Goal: Task Accomplishment & Management: Use online tool/utility

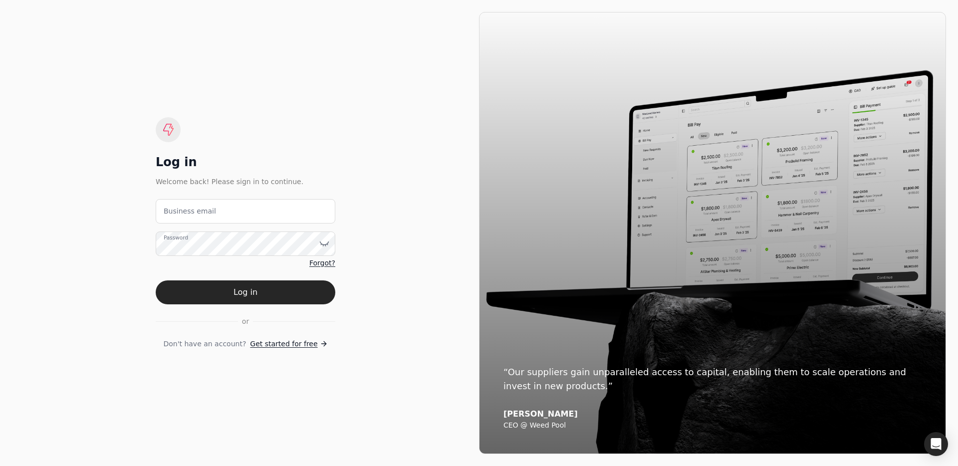
click at [204, 207] on label "Business email" at bounding box center [190, 211] width 52 height 10
click at [204, 207] on email "Business email" at bounding box center [246, 211] width 180 height 24
click at [240, 207] on email "team" at bounding box center [246, 211] width 180 height 24
click at [249, 214] on email "team" at bounding box center [246, 211] width 180 height 24
type email "[EMAIL_ADDRESS][DOMAIN_NAME]"
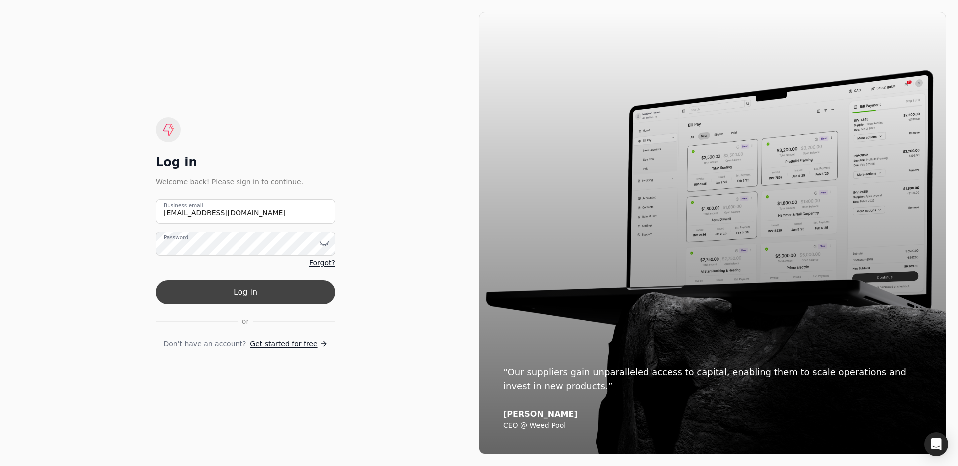
click at [258, 291] on button "Log in" at bounding box center [246, 293] width 180 height 24
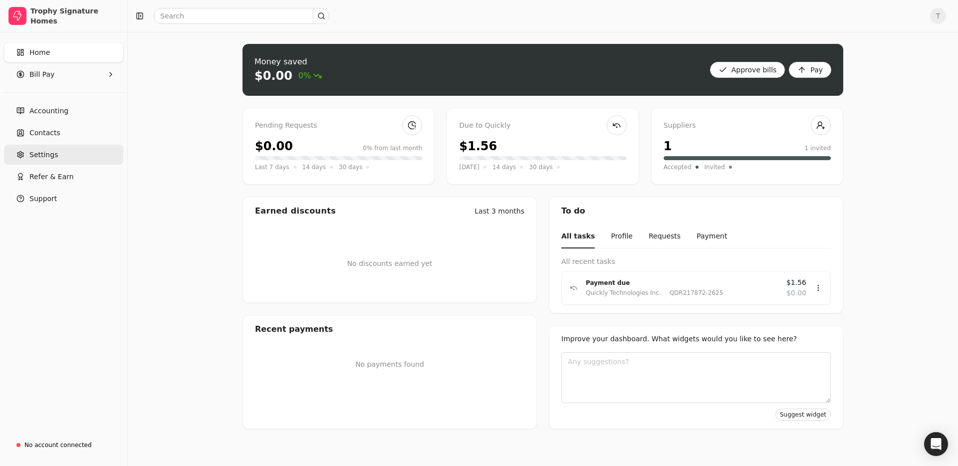
click at [52, 154] on span "Settings" at bounding box center [43, 155] width 28 height 10
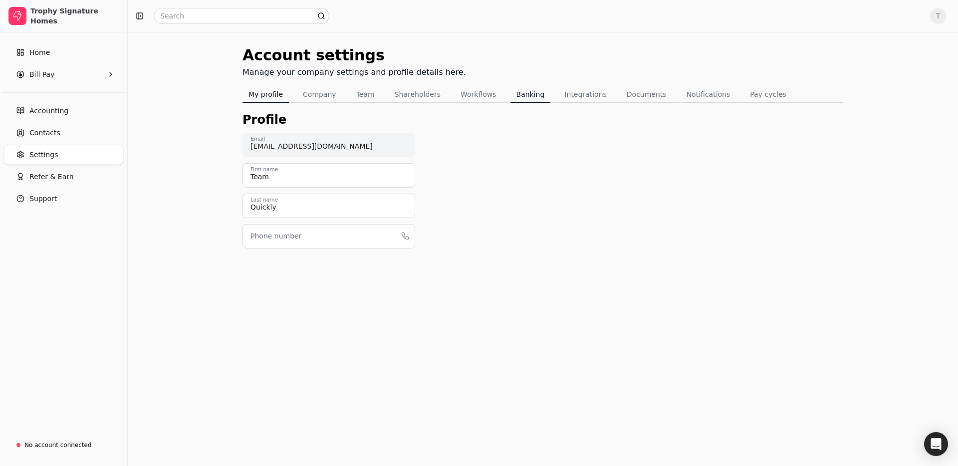
click at [530, 96] on button "Banking" at bounding box center [531, 94] width 40 height 16
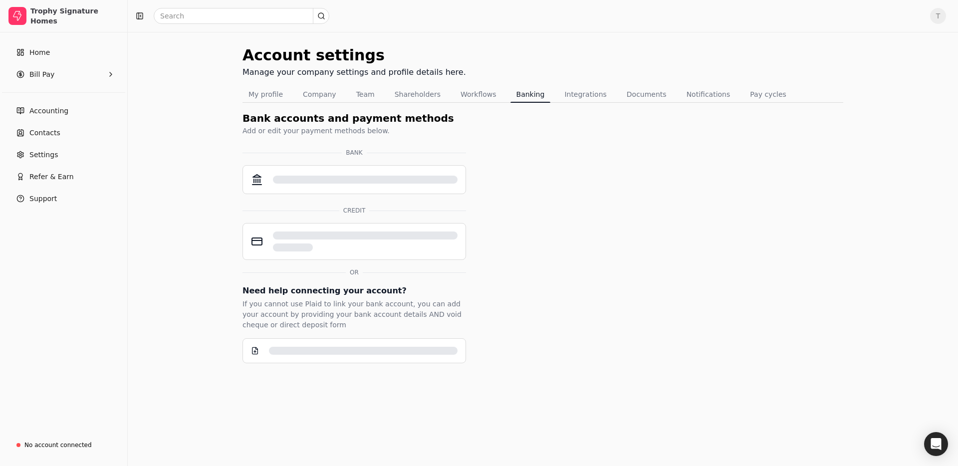
click at [566, 96] on button "Integrations" at bounding box center [586, 94] width 54 height 16
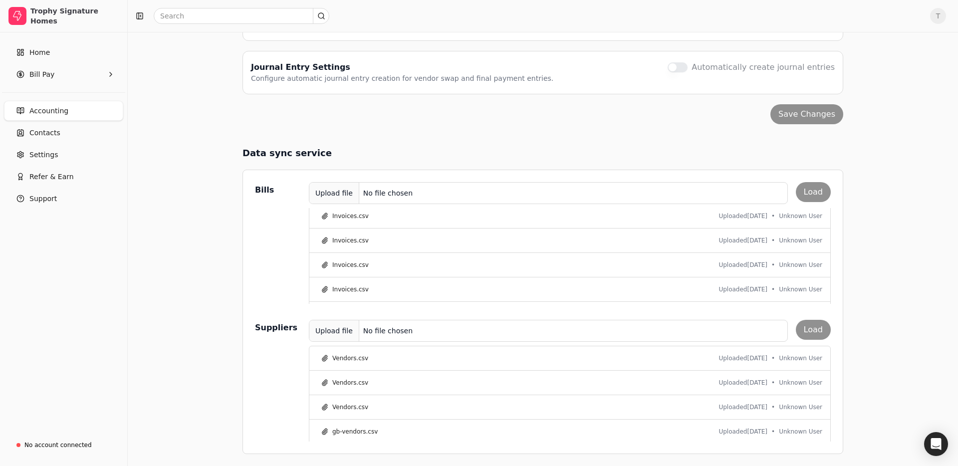
scroll to position [565, 0]
click at [349, 289] on button "Invoices.csv" at bounding box center [344, 292] width 55 height 12
click at [323, 292] on button "Invoices.csv" at bounding box center [344, 292] width 55 height 12
click at [348, 293] on button "Invoices.csv" at bounding box center [344, 292] width 55 height 12
click at [352, 293] on button "Invoices.csv" at bounding box center [344, 292] width 55 height 12
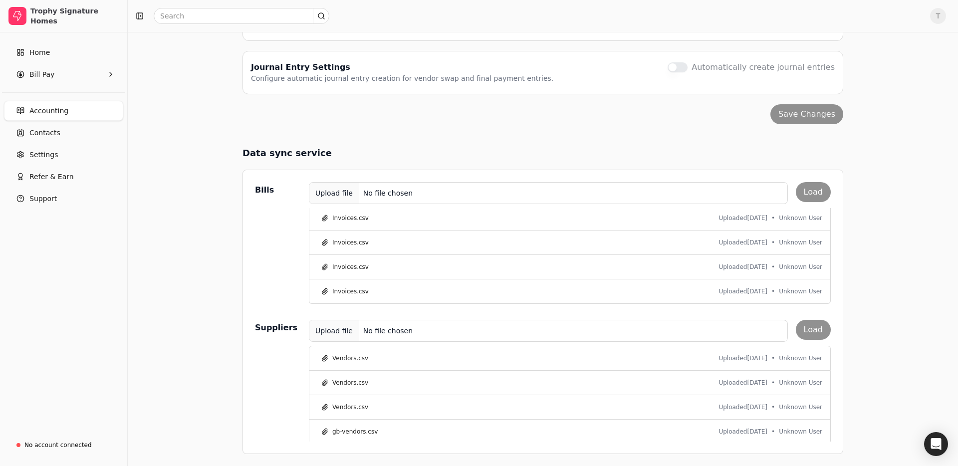
click at [774, 290] on span "•" at bounding box center [773, 291] width 3 height 9
drag, startPoint x: 698, startPoint y: 294, endPoint x: 673, endPoint y: 294, distance: 25.0
click at [695, 294] on div "Invoices.csv Uploaded [DATE] • Unknown User" at bounding box center [570, 292] width 522 height 24
click at [343, 291] on button "Invoices.csv" at bounding box center [344, 292] width 55 height 12
click at [316, 287] on div "Invoices.csv Uploaded [DATE] • Unknown User" at bounding box center [570, 292] width 522 height 24
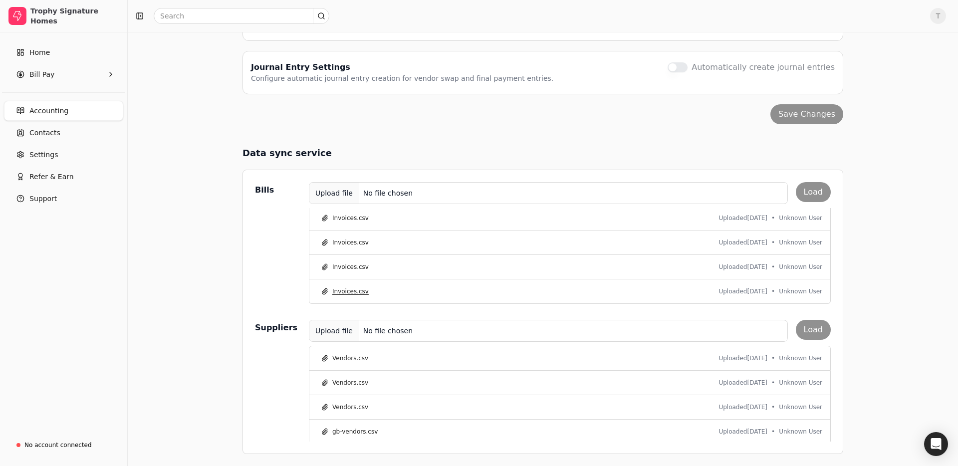
click at [323, 291] on button "Invoices.csv" at bounding box center [344, 292] width 55 height 12
click at [344, 292] on button "Invoices.csv" at bounding box center [344, 292] width 55 height 12
click at [779, 291] on div "Uploaded [DATE] • Unknown User" at bounding box center [771, 291] width 104 height 9
drag, startPoint x: 804, startPoint y: 291, endPoint x: 460, endPoint y: 286, distance: 344.4
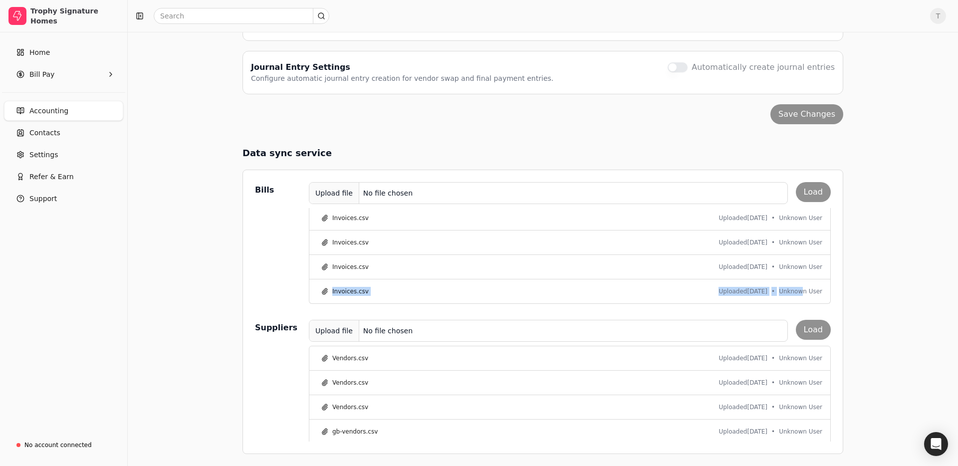
click at [459, 286] on div "Invoices.csv Uploaded [DATE] • Unknown User" at bounding box center [570, 292] width 522 height 24
click at [369, 425] on button "Vendors.csv" at bounding box center [344, 429] width 55 height 12
click at [358, 430] on button "Vendors.csv" at bounding box center [344, 429] width 55 height 12
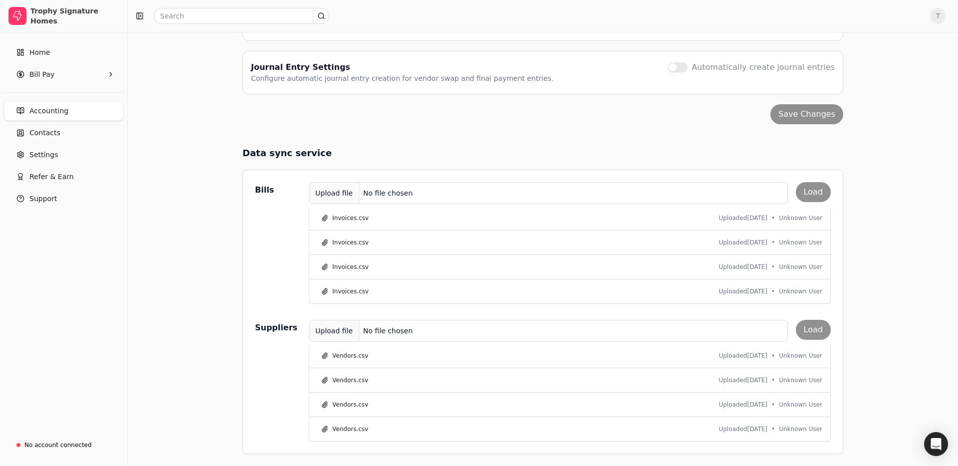
drag, startPoint x: 731, startPoint y: 430, endPoint x: 768, endPoint y: 429, distance: 37.4
click at [731, 430] on span "Uploaded [DATE]" at bounding box center [743, 429] width 49 height 9
drag, startPoint x: 777, startPoint y: 429, endPoint x: 830, endPoint y: 427, distance: 52.9
click at [827, 426] on div "Vendors.csv Uploaded [DATE] • Unknown User" at bounding box center [570, 429] width 522 height 24
click at [830, 427] on div "Vendors.csv Uploaded [DATE] • Unknown User Vendors.csv Uploaded [DATE] • Unknow…" at bounding box center [570, 394] width 522 height 96
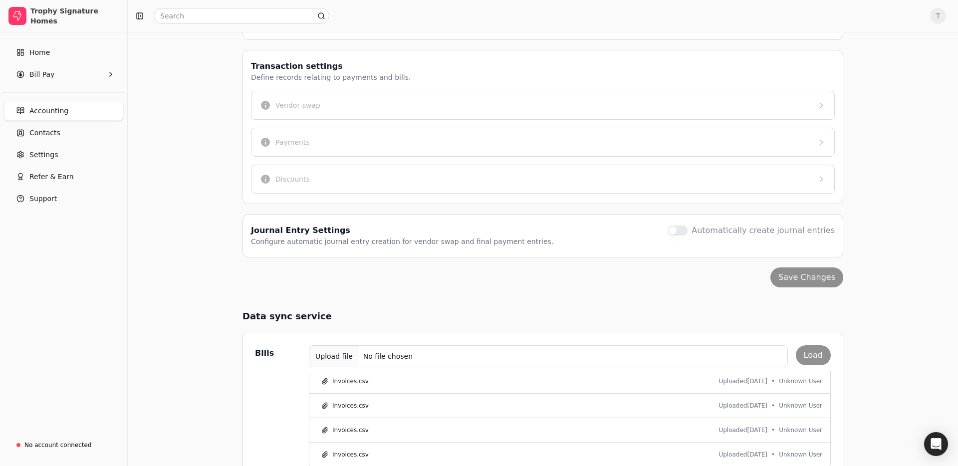
scroll to position [306, 0]
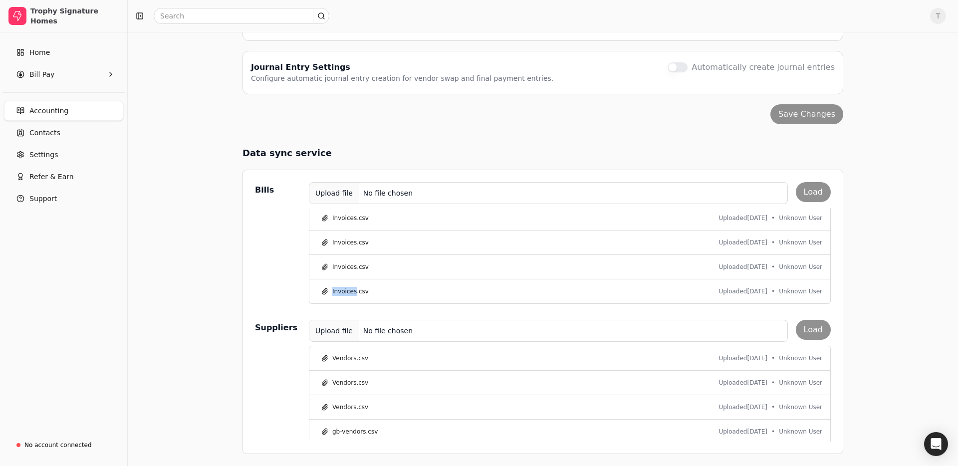
click at [437, 194] on button "Upload file No file chosen" at bounding box center [548, 193] width 479 height 22
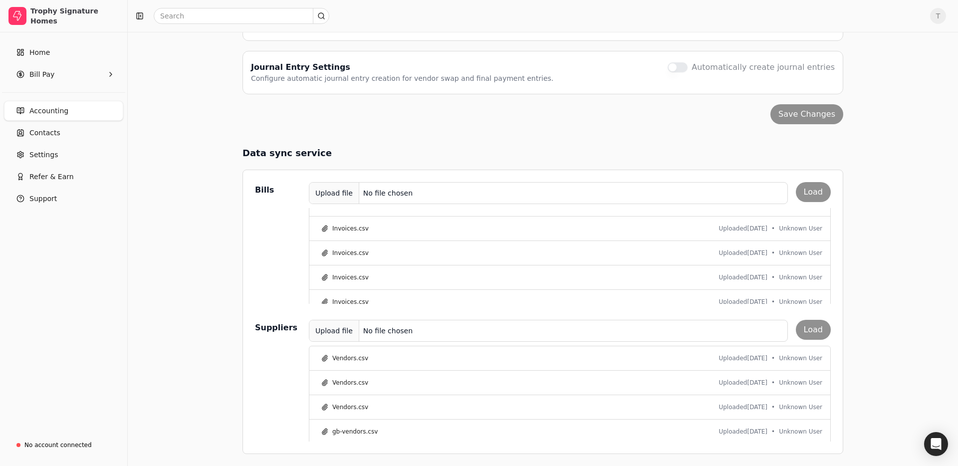
scroll to position [565, 0]
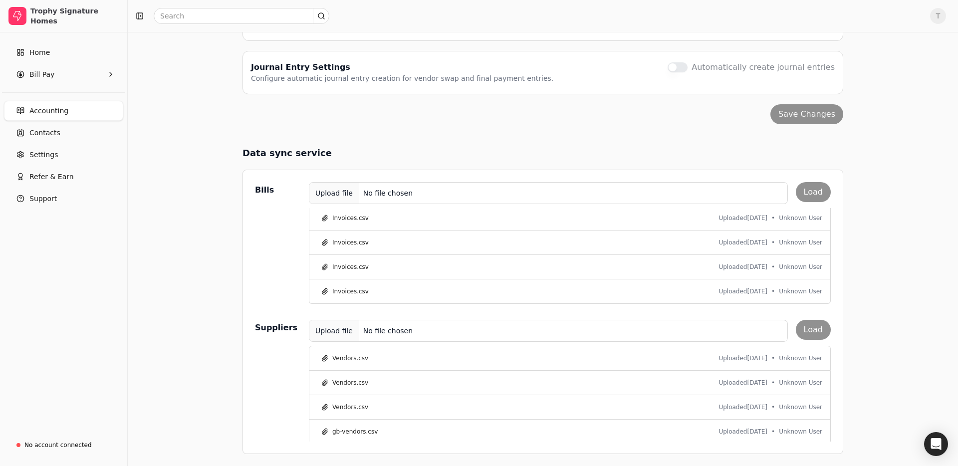
click at [512, 285] on div "Invoices.csv Uploaded [DATE] • Unknown User" at bounding box center [570, 292] width 522 height 24
click at [372, 266] on div "Invoices.csv Uploaded [DATE] • Unknown User" at bounding box center [570, 267] width 522 height 24
click at [333, 265] on button "Invoices.csv" at bounding box center [344, 267] width 55 height 12
click at [323, 267] on button "Invoices.csv" at bounding box center [344, 267] width 55 height 12
click at [390, 290] on div "Invoices.csv Uploaded [DATE] • Unknown User" at bounding box center [570, 292] width 522 height 24
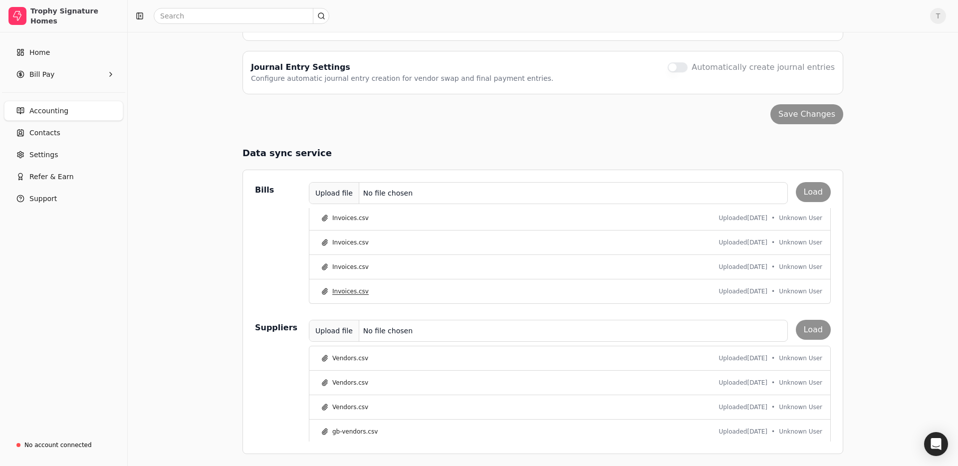
click at [337, 292] on button "Invoices.csv" at bounding box center [344, 292] width 55 height 12
